Goal: Task Accomplishment & Management: Use online tool/utility

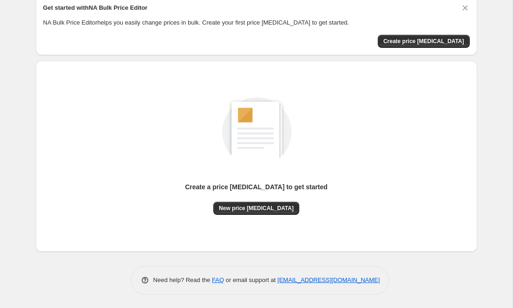
scroll to position [40, 0]
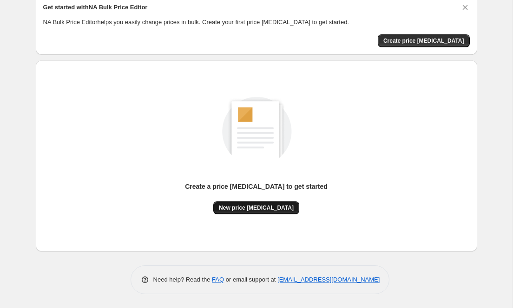
click at [258, 209] on span "New price [MEDICAL_DATA]" at bounding box center [256, 207] width 75 height 7
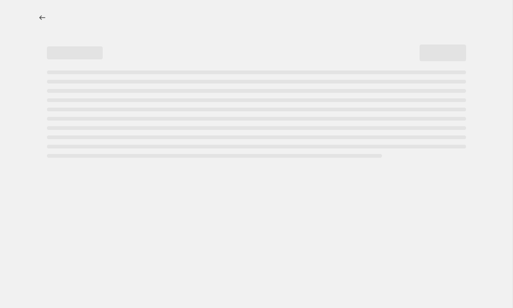
select select "percentage"
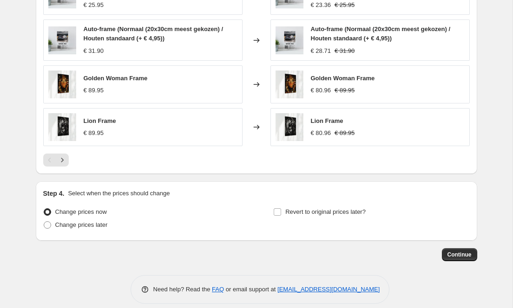
scroll to position [626, 0]
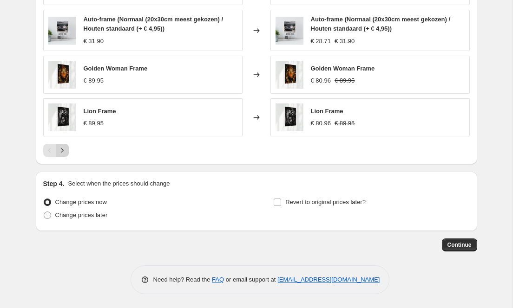
click at [65, 150] on icon "Next" at bounding box center [62, 150] width 9 height 9
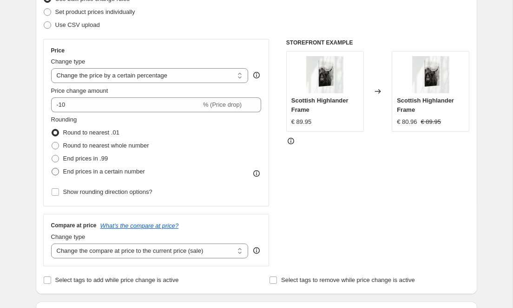
scroll to position [131, 0]
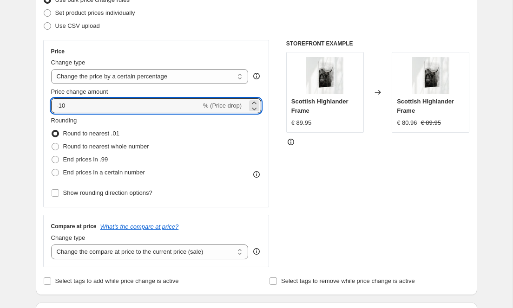
drag, startPoint x: 61, startPoint y: 109, endPoint x: 46, endPoint y: 107, distance: 14.5
click at [46, 107] on div "Price Change type Change the price to a certain amount Change the price by a ce…" at bounding box center [156, 124] width 226 height 168
click at [73, 102] on input "10" at bounding box center [120, 105] width 139 height 15
type input "10"
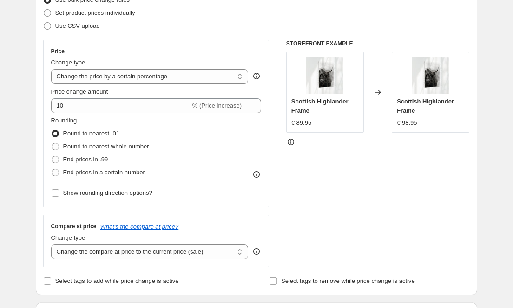
click at [90, 119] on fieldset "Rounding Round to nearest .01 Round to nearest whole number End prices in .99 E…" at bounding box center [100, 147] width 98 height 63
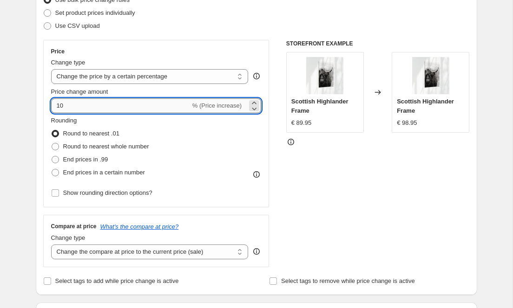
click at [109, 101] on input "10" at bounding box center [120, 105] width 139 height 15
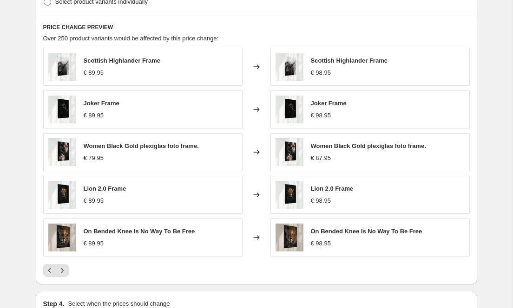
scroll to position [501, 0]
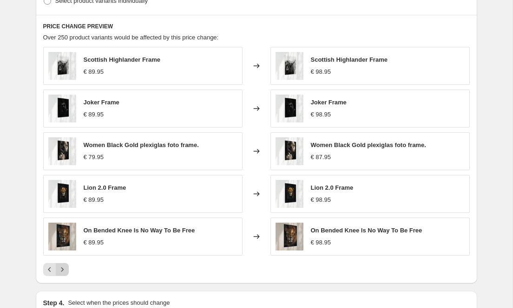
click at [58, 268] on icon "Next" at bounding box center [62, 269] width 9 height 9
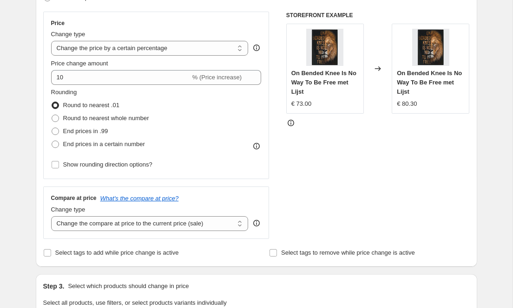
scroll to position [150, 0]
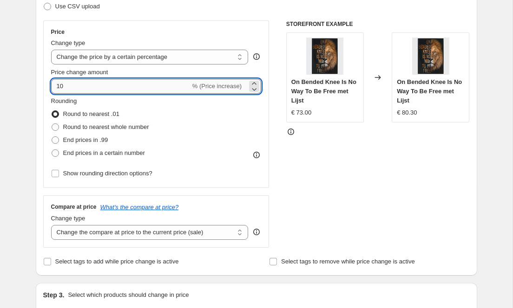
click at [83, 85] on input "10" at bounding box center [120, 86] width 139 height 15
click at [56, 137] on span at bounding box center [55, 140] width 7 height 7
click at [52, 137] on input "End prices in .99" at bounding box center [52, 137] width 0 height 0
radio input "true"
click at [65, 82] on input "10" at bounding box center [120, 86] width 139 height 15
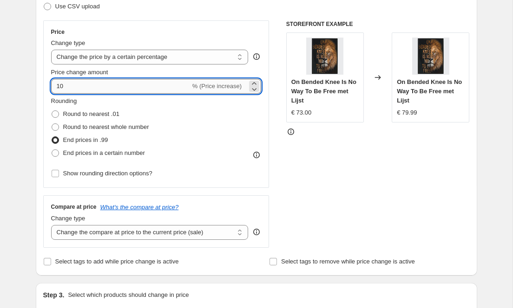
type input "1"
type input "5"
type input "2"
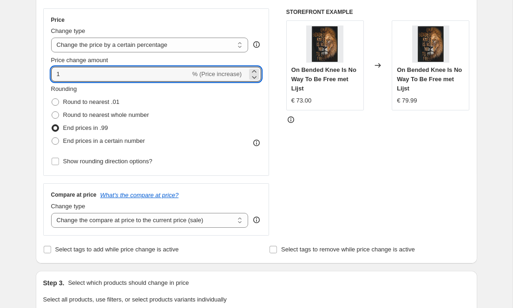
scroll to position [156, 0]
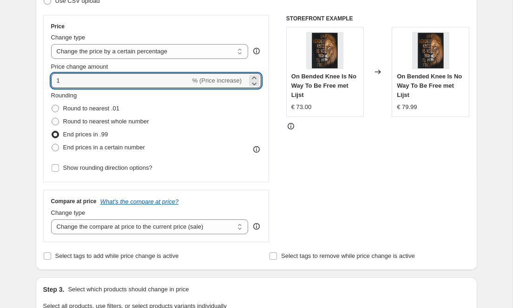
type input "1"
click at [212, 77] on span "% (Price increase)" at bounding box center [216, 80] width 49 height 7
click at [78, 81] on input "1" at bounding box center [120, 80] width 139 height 15
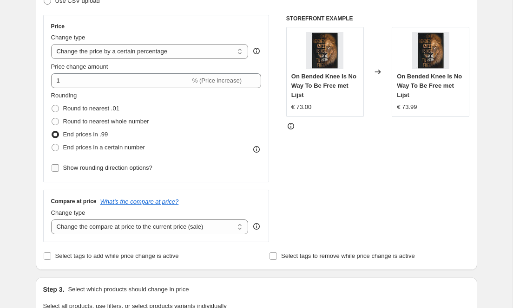
click at [76, 169] on span "Show rounding direction options?" at bounding box center [107, 167] width 89 height 7
click at [59, 169] on input "Show rounding direction options?" at bounding box center [55, 167] width 7 height 7
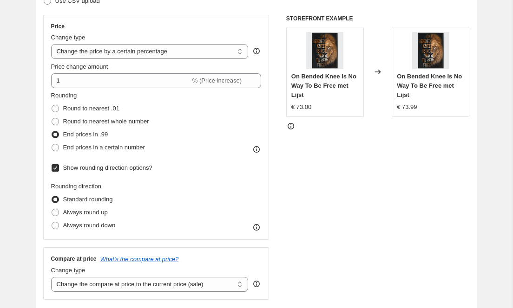
click at [58, 165] on input "Show rounding direction options?" at bounding box center [55, 167] width 7 height 7
checkbox input "false"
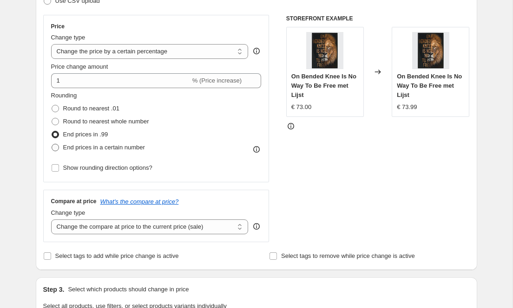
click at [77, 151] on span "End prices in a certain number" at bounding box center [104, 147] width 82 height 7
click at [52, 144] on input "End prices in a certain number" at bounding box center [52, 144] width 0 height 0
radio input "true"
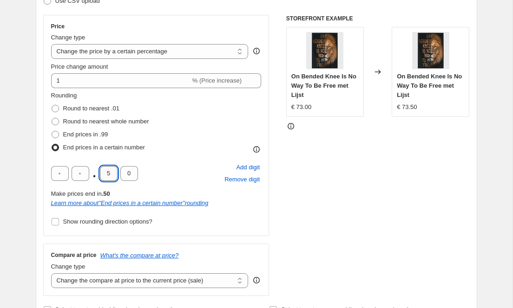
click at [108, 175] on input "5" at bounding box center [109, 173] width 18 height 15
type input "9"
click at [124, 171] on input "0" at bounding box center [129, 173] width 18 height 15
type input "9"
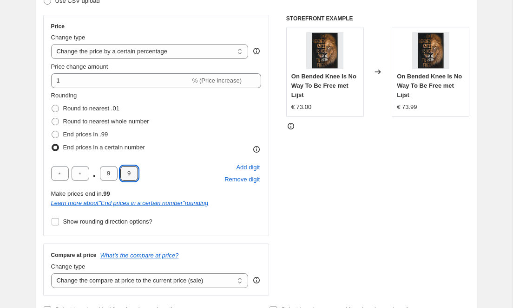
click at [167, 164] on div ". 9 9 Add digit Remove digit" at bounding box center [156, 174] width 210 height 24
click at [78, 132] on span "End prices in .99" at bounding box center [85, 134] width 45 height 7
click at [52, 131] on input "End prices in .99" at bounding box center [52, 131] width 0 height 0
radio input "true"
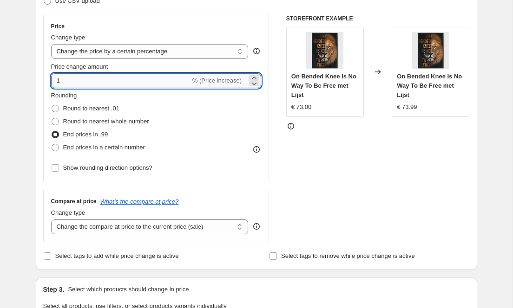
click at [101, 81] on input "1" at bounding box center [120, 80] width 139 height 15
type input "0"
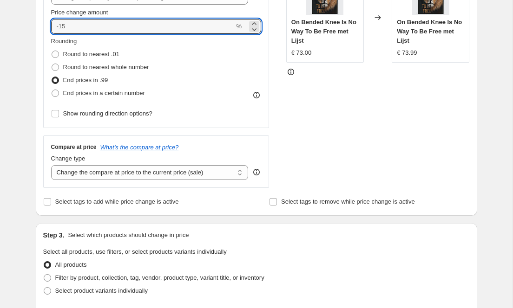
scroll to position [204, 0]
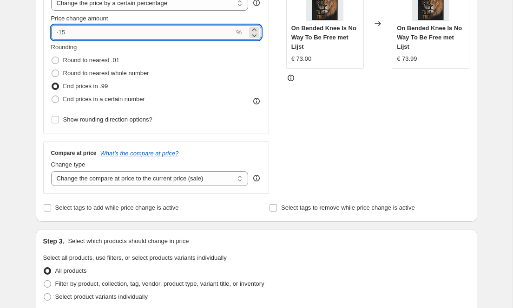
drag, startPoint x: 69, startPoint y: 29, endPoint x: 61, endPoint y: 29, distance: 8.4
click at [61, 29] on input "Price change amount" at bounding box center [142, 32] width 183 height 15
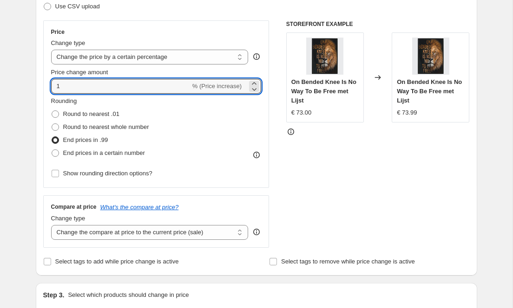
scroll to position [138, 0]
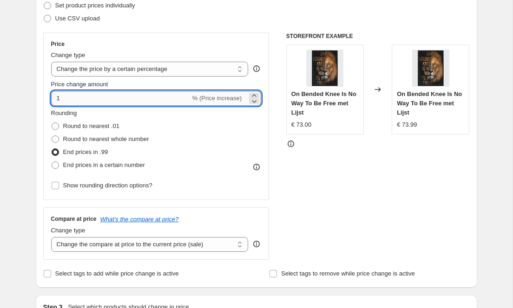
click at [93, 104] on input "1" at bounding box center [120, 98] width 139 height 15
click at [83, 149] on span "End prices in .99" at bounding box center [85, 152] width 45 height 7
click at [52, 149] on input "End prices in .99" at bounding box center [52, 149] width 0 height 0
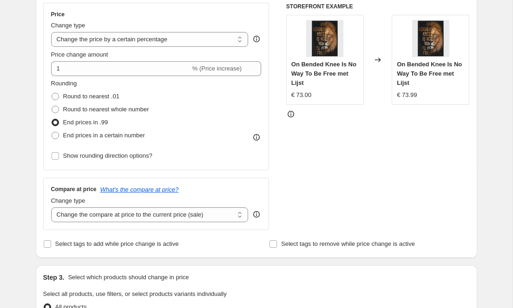
scroll to position [159, 0]
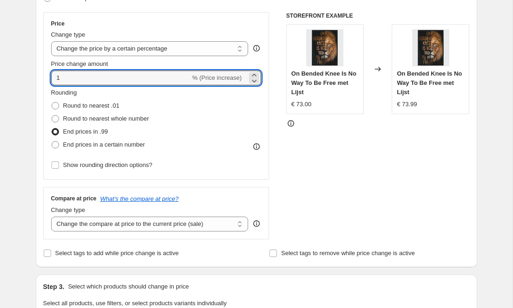
drag, startPoint x: 80, startPoint y: 78, endPoint x: 26, endPoint y: 78, distance: 53.4
click at [26, 77] on div "Create new price change job. This page is ready Create new price change job Dra…" at bounding box center [256, 308] width 463 height 934
click at [103, 84] on input "5" at bounding box center [120, 78] width 139 height 15
click at [256, 75] on icon at bounding box center [253, 75] width 9 height 9
click at [254, 83] on icon at bounding box center [253, 80] width 9 height 9
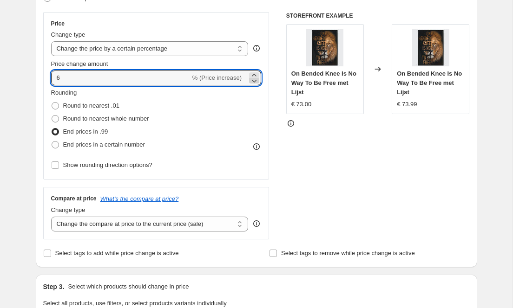
type input "5"
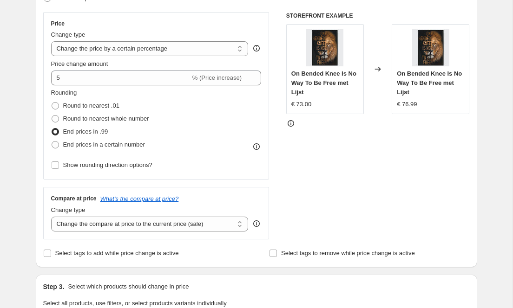
click at [225, 155] on div "Rounding Round to nearest .01 Round to nearest whole number End prices in .99 E…" at bounding box center [156, 130] width 210 height 84
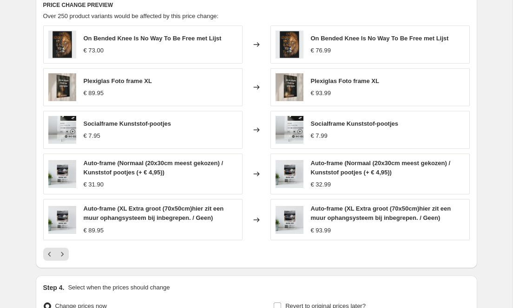
scroll to position [518, 0]
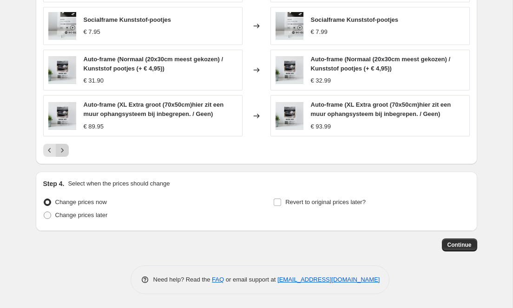
click at [65, 149] on icon "Next" at bounding box center [62, 150] width 9 height 9
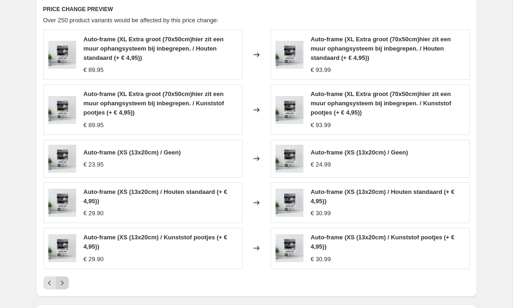
scroll to position [525, 0]
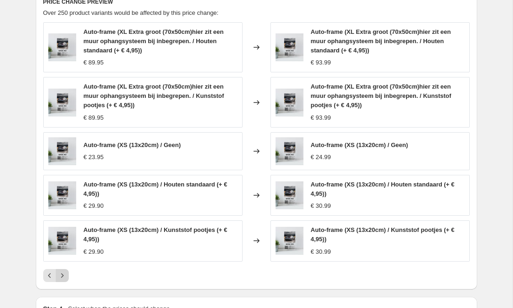
click at [66, 275] on icon "Next" at bounding box center [62, 275] width 9 height 9
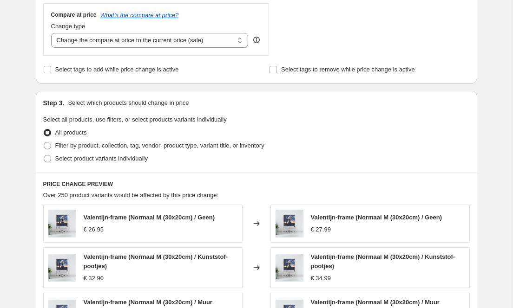
scroll to position [342, 0]
click at [72, 147] on span "Filter by product, collection, tag, vendor, product type, variant title, or inv…" at bounding box center [159, 146] width 209 height 7
click at [44, 143] on input "Filter by product, collection, tag, vendor, product type, variant title, or inv…" at bounding box center [44, 143] width 0 height 0
radio input "true"
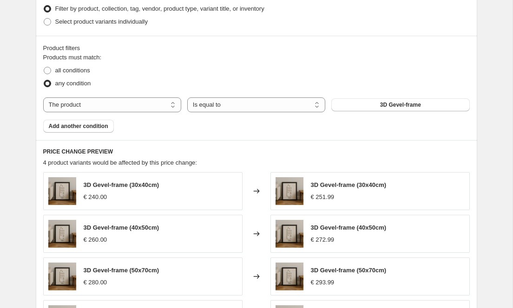
scroll to position [484, 0]
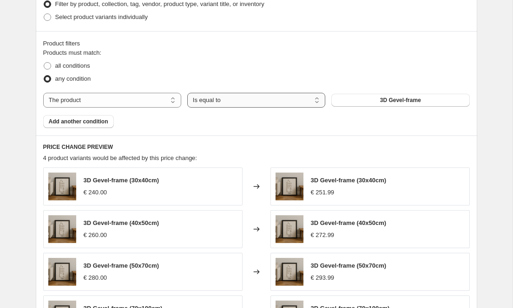
click at [207, 97] on select "Is equal to Is not equal to" at bounding box center [256, 100] width 138 height 15
click at [128, 98] on select "The product The product's collection The product's tag The product's vendor The…" at bounding box center [112, 100] width 138 height 15
click at [236, 102] on select "Is equal to Is not equal to" at bounding box center [256, 100] width 138 height 15
click at [68, 69] on span "all conditions" at bounding box center [72, 65] width 35 height 7
click at [44, 63] on input "all conditions" at bounding box center [44, 62] width 0 height 0
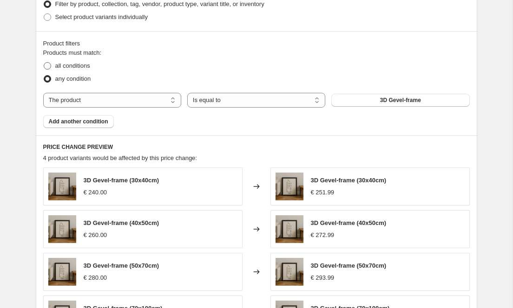
radio input "true"
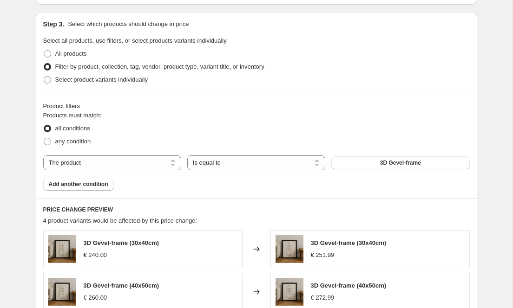
scroll to position [393, 0]
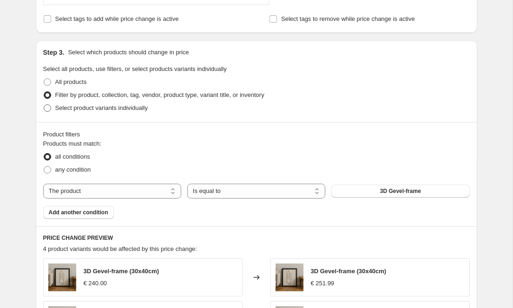
click at [65, 108] on span "Select product variants individually" at bounding box center [101, 107] width 92 height 7
click at [44, 105] on input "Select product variants individually" at bounding box center [44, 104] width 0 height 0
radio input "true"
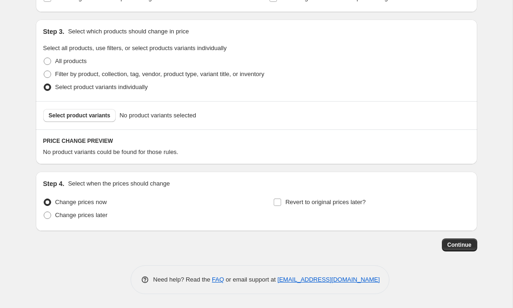
scroll to position [413, 0]
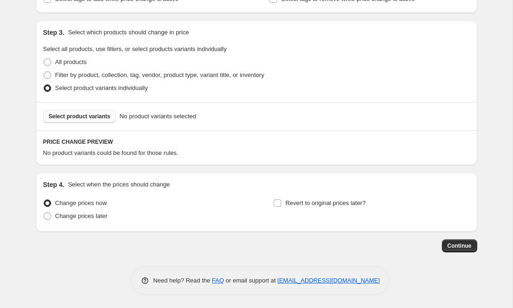
click at [82, 118] on span "Select product variants" at bounding box center [80, 116] width 62 height 7
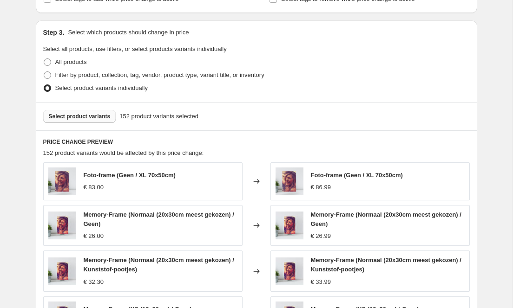
click at [76, 119] on span "Select product variants" at bounding box center [80, 116] width 62 height 7
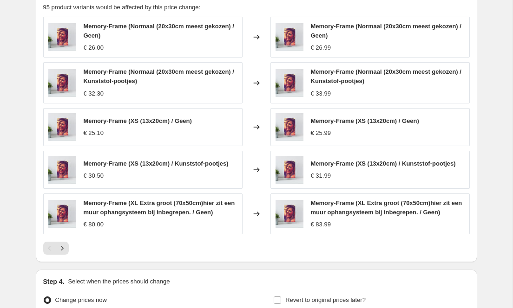
scroll to position [559, 0]
click at [62, 251] on icon "Next" at bounding box center [62, 248] width 9 height 9
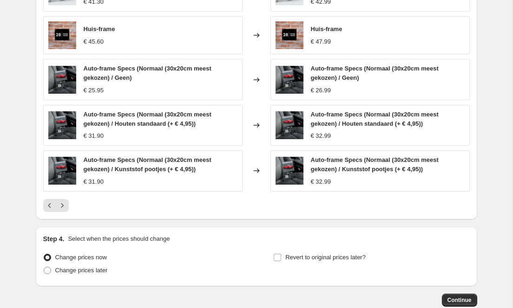
scroll to position [600, 0]
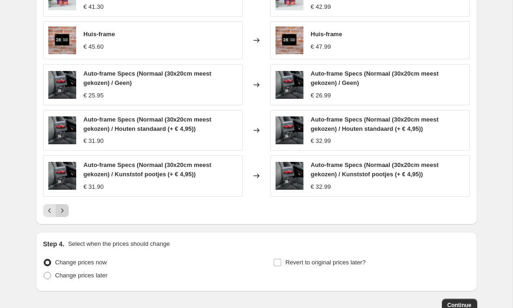
click at [61, 215] on icon "Next" at bounding box center [62, 210] width 9 height 9
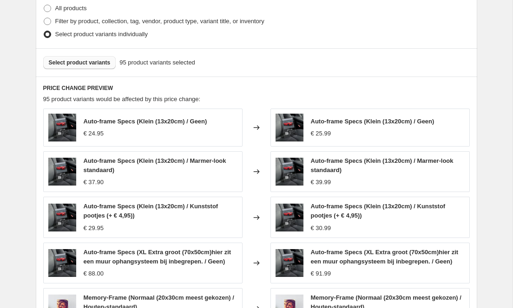
scroll to position [468, 0]
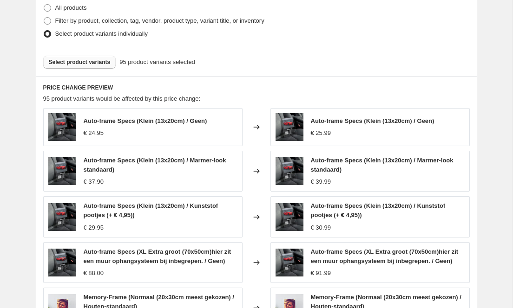
click at [91, 59] on span "Select product variants" at bounding box center [80, 62] width 62 height 7
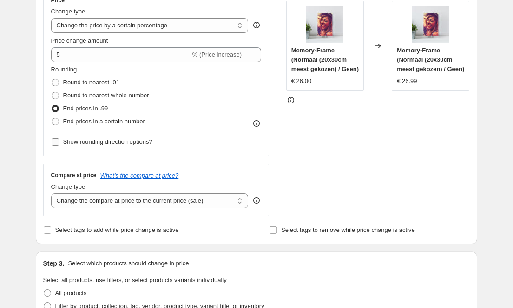
scroll to position [179, 0]
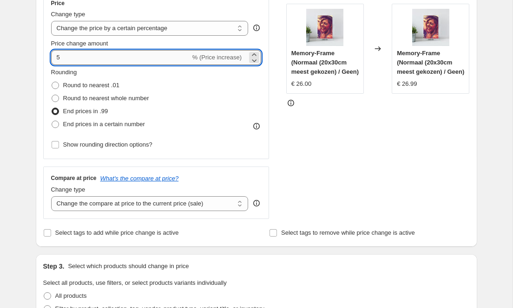
click at [70, 57] on input "5" at bounding box center [120, 57] width 139 height 15
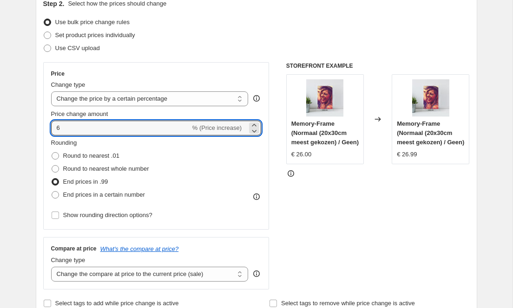
scroll to position [0, 0]
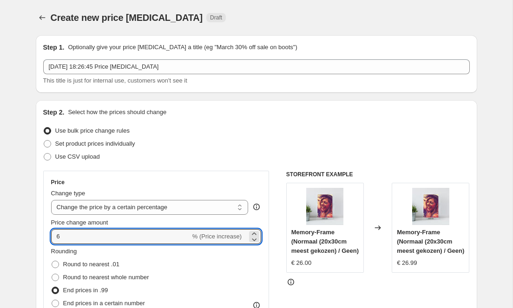
drag, startPoint x: 72, startPoint y: 242, endPoint x: 26, endPoint y: 243, distance: 46.9
click at [73, 234] on input "68" at bounding box center [120, 236] width 139 height 15
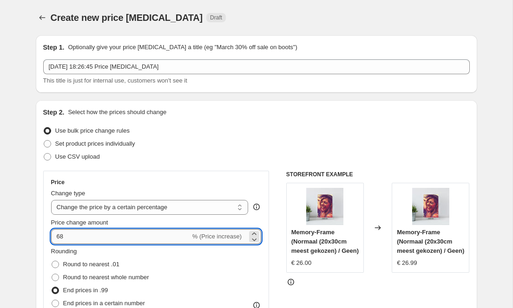
type input "8"
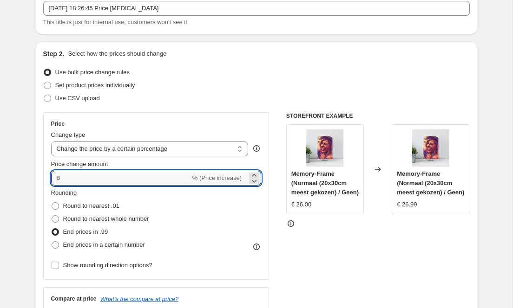
scroll to position [58, 0]
click at [253, 175] on icon at bounding box center [253, 175] width 9 height 9
click at [69, 177] on input "-61" at bounding box center [126, 178] width 150 height 15
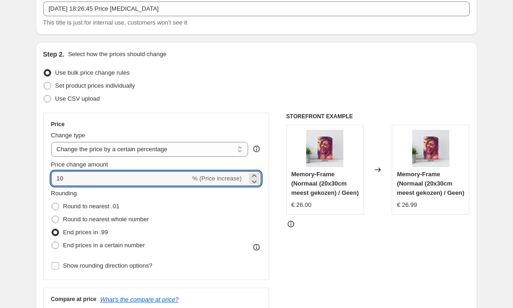
click at [143, 201] on div "Round to nearest .01" at bounding box center [100, 206] width 98 height 13
click at [129, 182] on input "10" at bounding box center [120, 178] width 139 height 15
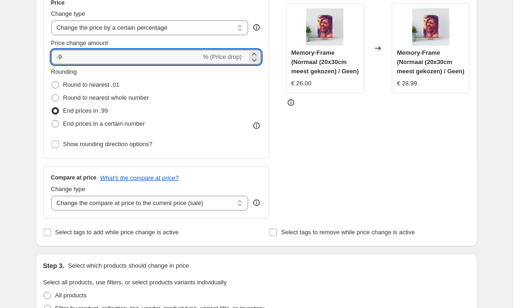
scroll to position [0, 0]
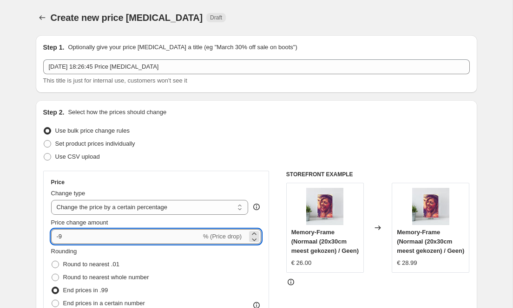
drag, startPoint x: 60, startPoint y: 235, endPoint x: 68, endPoint y: 235, distance: 8.4
click at [64, 235] on input "-9" at bounding box center [126, 236] width 150 height 15
type input "-8"
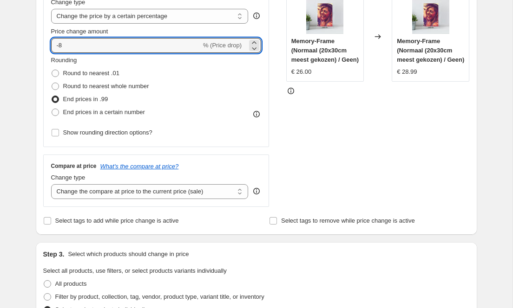
scroll to position [132, 0]
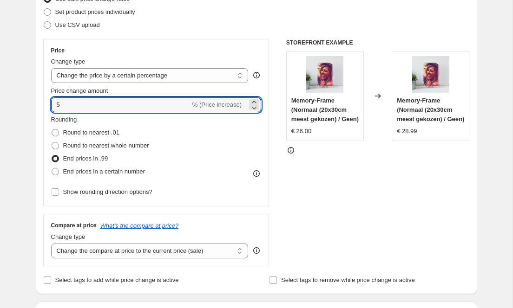
type input "5"
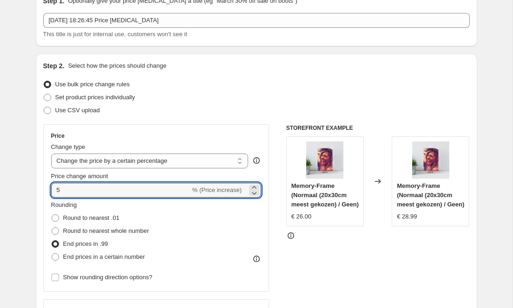
scroll to position [0, 0]
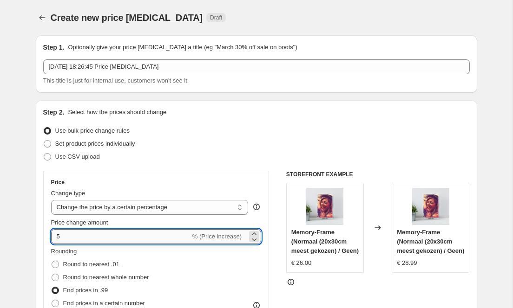
click at [76, 236] on input "5" at bounding box center [120, 236] width 139 height 15
type input "2"
click at [81, 237] on input "2" at bounding box center [120, 236] width 139 height 15
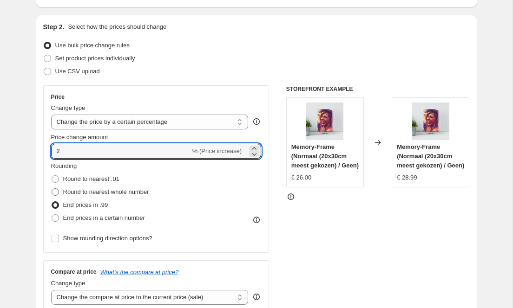
scroll to position [85, 0]
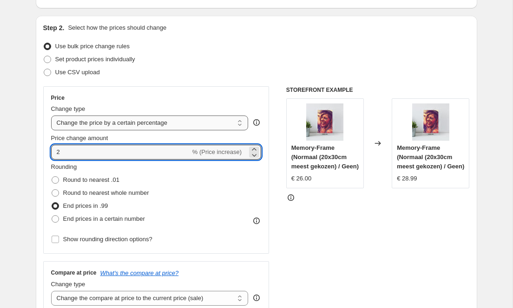
click at [236, 122] on select "Change the price to a certain amount Change the price by a certain amount Chang…" at bounding box center [149, 123] width 197 height 15
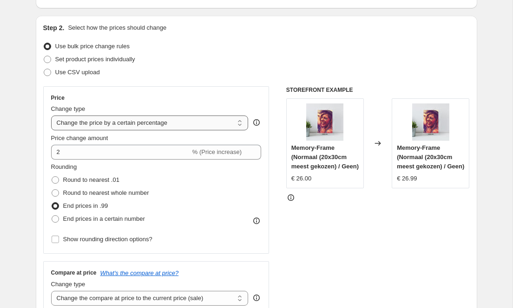
select select "by"
click at [51, 116] on select "Change the price to a certain amount Change the price by a certain amount Chang…" at bounding box center [149, 123] width 197 height 15
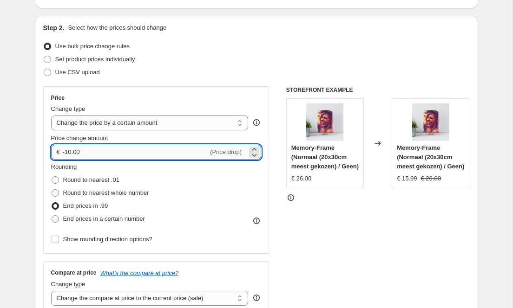
click at [90, 153] on input "-10.00" at bounding box center [135, 152] width 145 height 15
click at [190, 188] on div "Rounding Round to nearest .01 Round to nearest whole number End prices in .99 E…" at bounding box center [156, 194] width 210 height 63
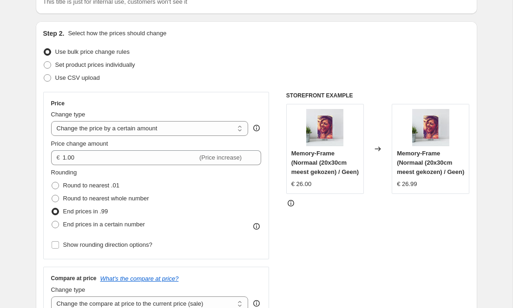
scroll to position [62, 0]
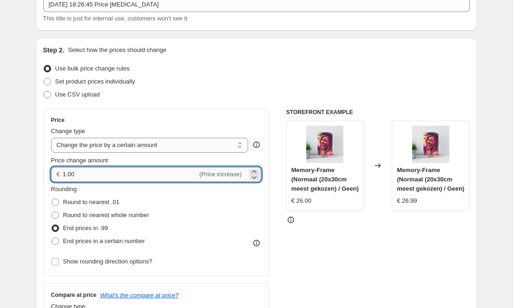
click at [77, 173] on input "1.00" at bounding box center [130, 174] width 135 height 15
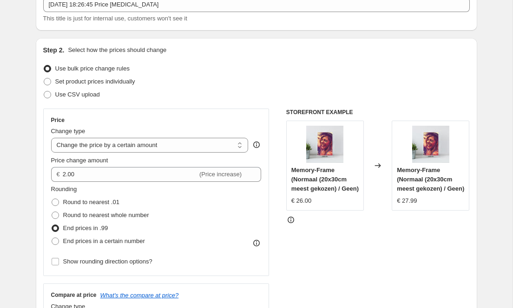
click at [138, 193] on fieldset "Rounding Round to nearest .01 Round to nearest whole number End prices in .99 E…" at bounding box center [100, 216] width 98 height 63
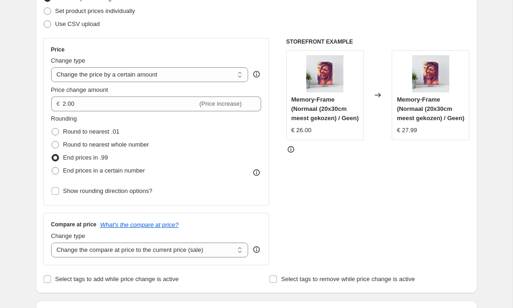
scroll to position [129, 0]
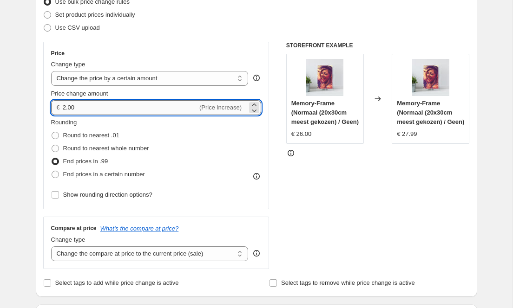
click at [77, 111] on input "2.00" at bounding box center [130, 107] width 135 height 15
click at [64, 107] on input "2.00" at bounding box center [130, 107] width 135 height 15
type input "1.50"
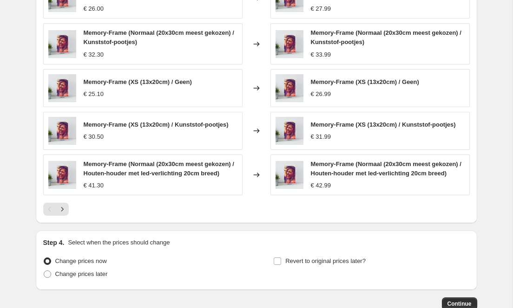
scroll to position [599, 0]
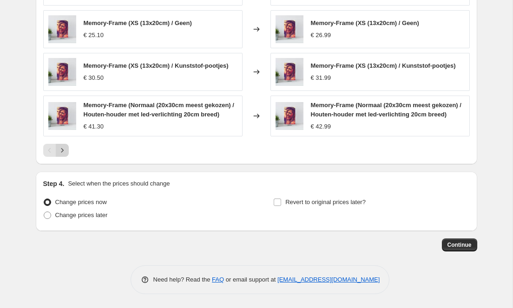
click at [62, 154] on icon "Next" at bounding box center [62, 150] width 9 height 9
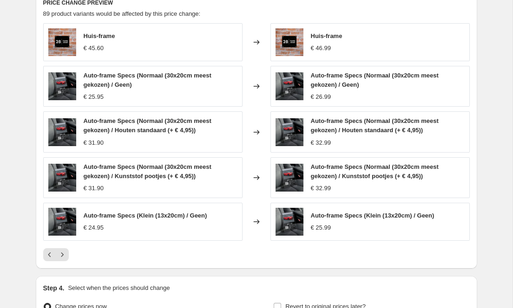
scroll to position [587, 0]
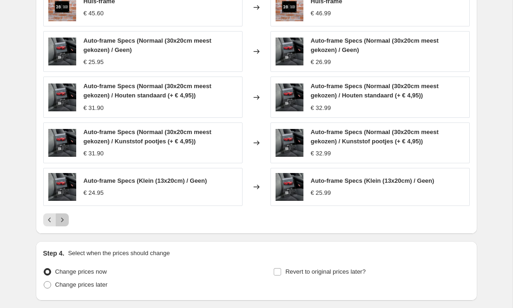
click at [62, 221] on icon "Next" at bounding box center [62, 219] width 9 height 9
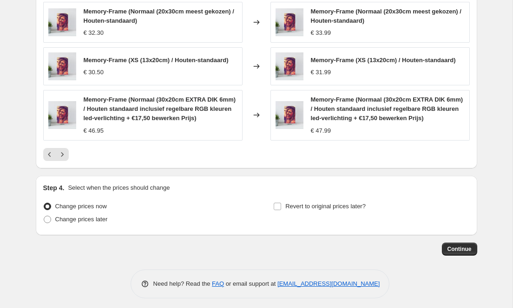
scroll to position [669, 0]
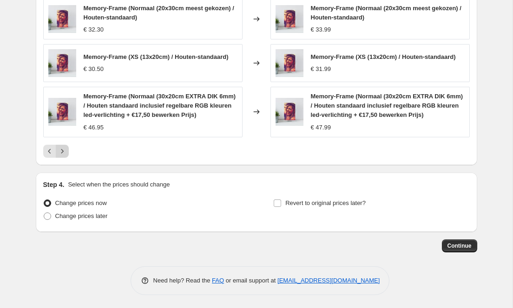
click at [60, 149] on icon "Next" at bounding box center [62, 151] width 9 height 9
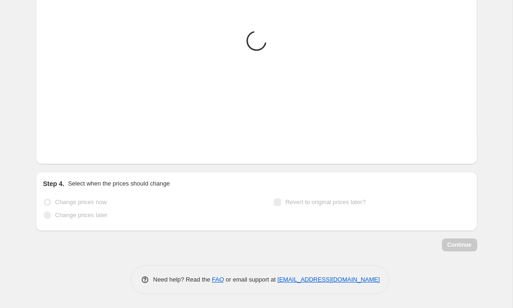
scroll to position [660, 0]
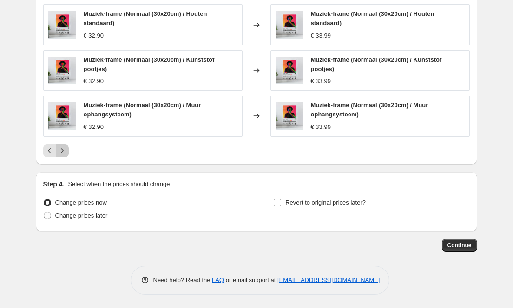
click at [60, 147] on icon "Next" at bounding box center [62, 150] width 9 height 9
